Goal: Transaction & Acquisition: Purchase product/service

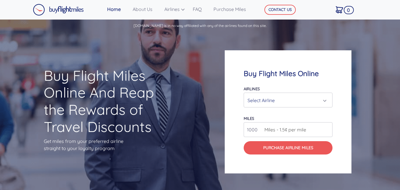
click at [326, 101] on div "Select Airline" at bounding box center [287, 100] width 81 height 11
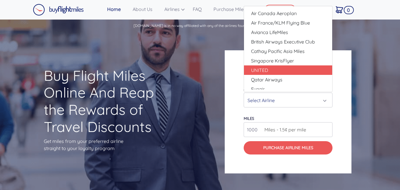
click at [314, 75] on link "UNITED" at bounding box center [288, 69] width 88 height 9
select select "UNITED"
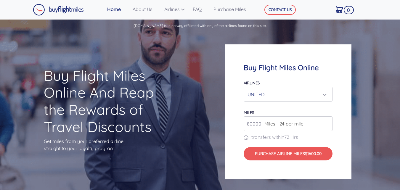
click at [261, 123] on input "80000" at bounding box center [287, 123] width 89 height 15
click at [326, 125] on input "80000" at bounding box center [287, 123] width 89 height 15
click at [327, 122] on input "81000" at bounding box center [287, 123] width 89 height 15
click at [327, 122] on input "82000" at bounding box center [287, 123] width 89 height 15
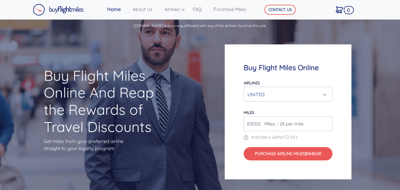
type input "83000"
click at [327, 122] on input "83000" at bounding box center [287, 123] width 89 height 15
click at [340, 137] on div "Buy Flight Miles Online Airlines Air Canada Aeroplan Air France/KLM Flying Blue…" at bounding box center [288, 111] width 127 height 135
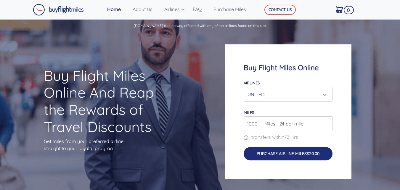
click at [315, 152] on span "$20.00" at bounding box center [313, 153] width 13 height 5
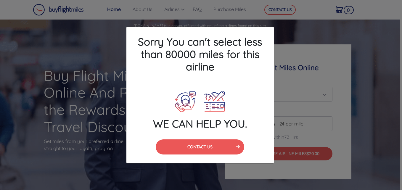
click at [359, 130] on div "Sorry You can't select less than 80000 miles for this airline WE CAN HELP YOU. …" at bounding box center [201, 95] width 402 height 190
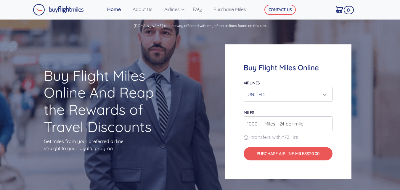
click at [325, 94] on div "UNITED" at bounding box center [286, 94] width 78 height 11
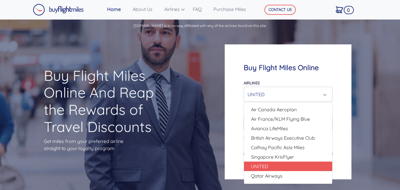
click at [341, 119] on div "Buy Flight Miles Online Airlines Air Canada Aeroplan Air France/KLM Flying Blue…" at bounding box center [288, 111] width 127 height 135
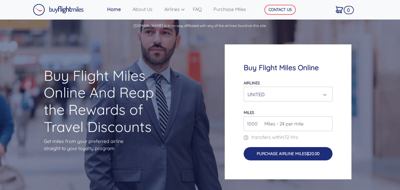
click at [291, 152] on button "Purchase Airline Miles $20.00" at bounding box center [287, 153] width 89 height 13
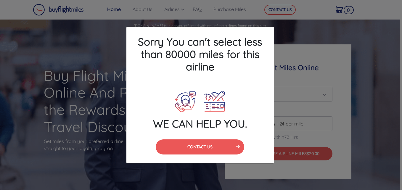
click at [307, 75] on div "Sorry You can't select less than 80000 miles for this airline WE CAN HELP YOU. …" at bounding box center [201, 95] width 402 height 190
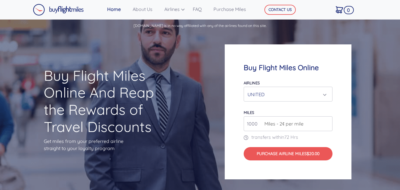
click at [249, 124] on input "1000" at bounding box center [287, 123] width 89 height 15
type input "8000"
click at [325, 93] on div "UNITED" at bounding box center [286, 94] width 78 height 11
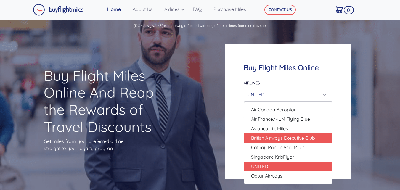
scroll to position [9, 0]
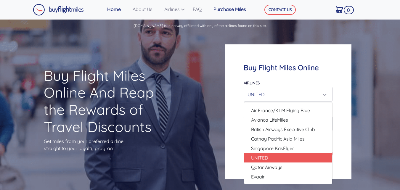
click at [231, 9] on link "Purchase Miles" at bounding box center [233, 9] width 44 height 12
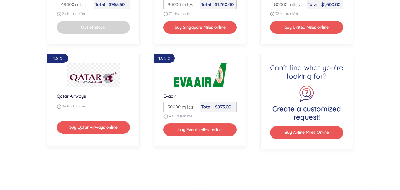
scroll to position [733, 0]
